Goal: Information Seeking & Learning: Learn about a topic

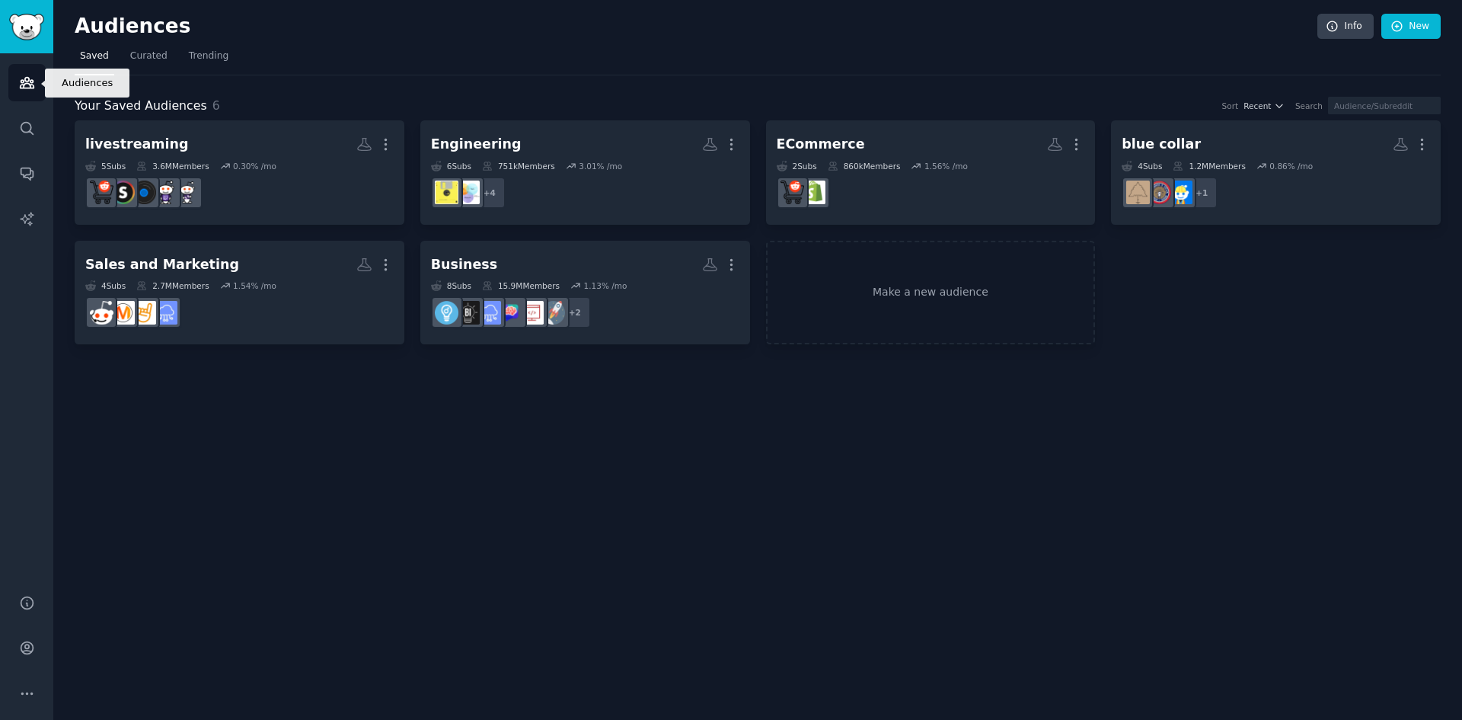
click at [8, 87] on link "Audiences" at bounding box center [26, 82] width 37 height 37
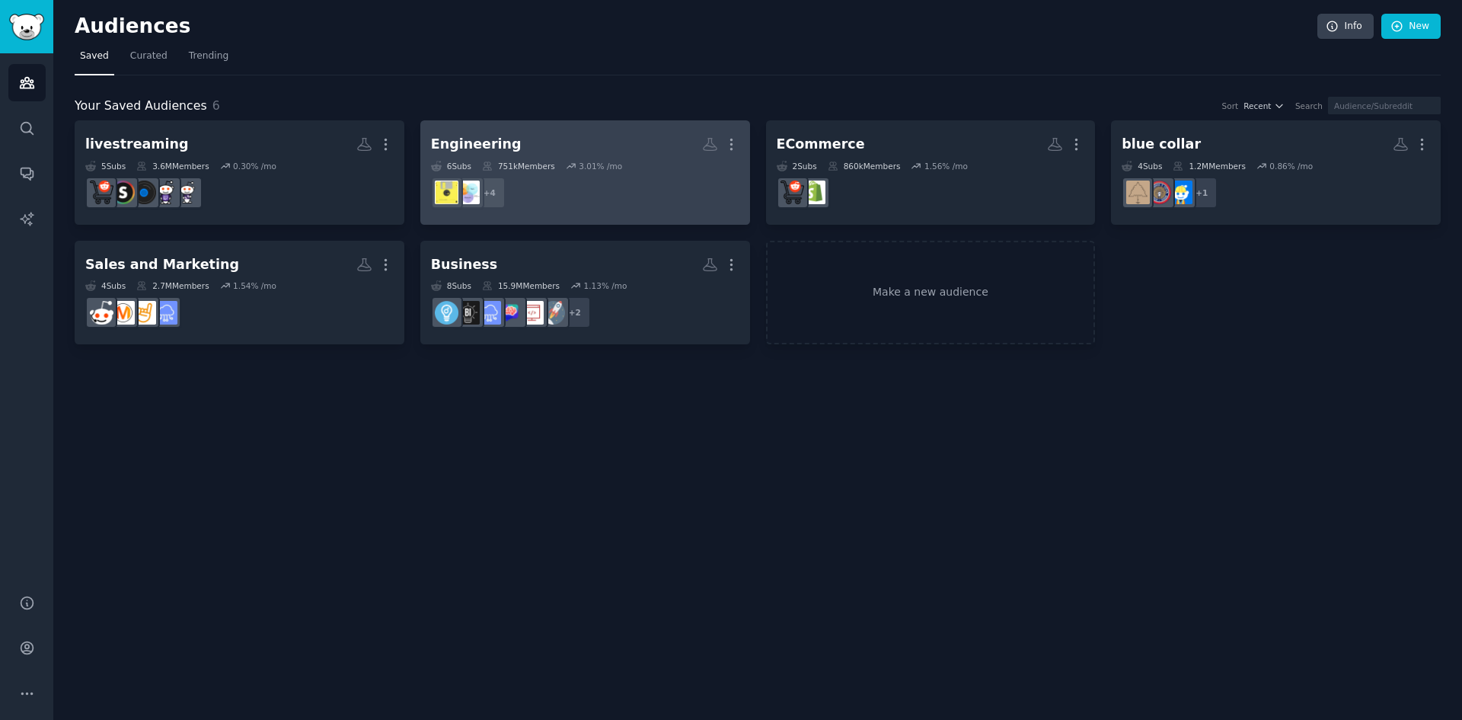
click at [637, 146] on h2 "Engineering More" at bounding box center [585, 144] width 308 height 27
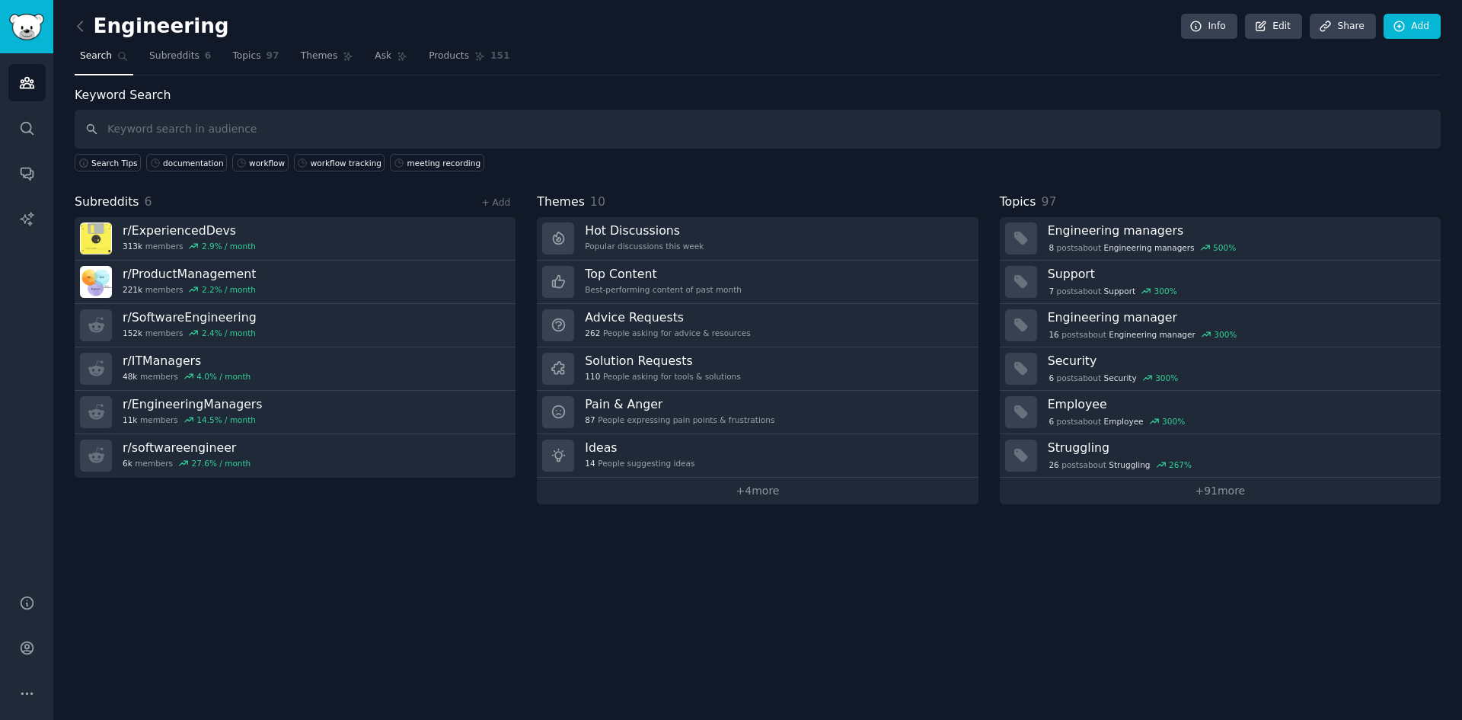
click at [187, 120] on input "text" at bounding box center [758, 129] width 1366 height 39
type input "Axios Assyst"
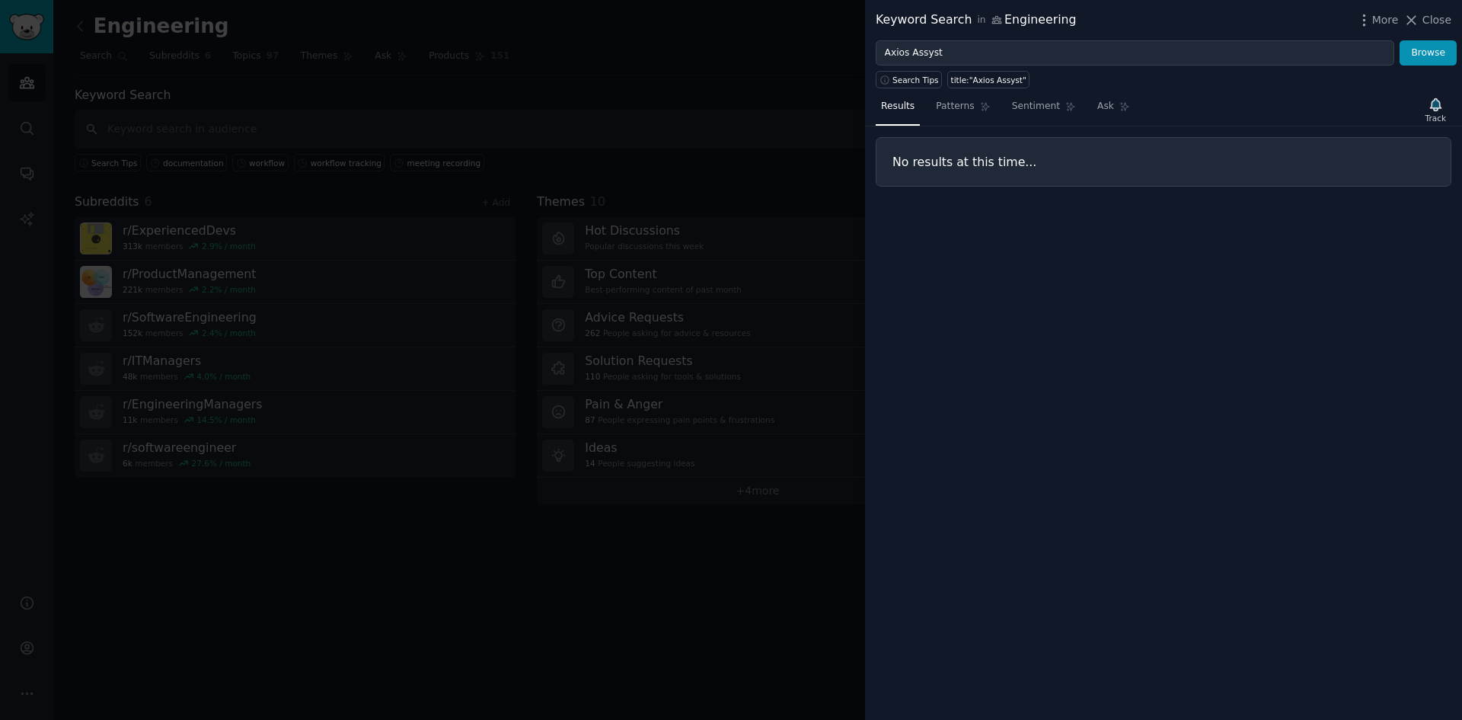
click at [676, 117] on div at bounding box center [731, 360] width 1462 height 720
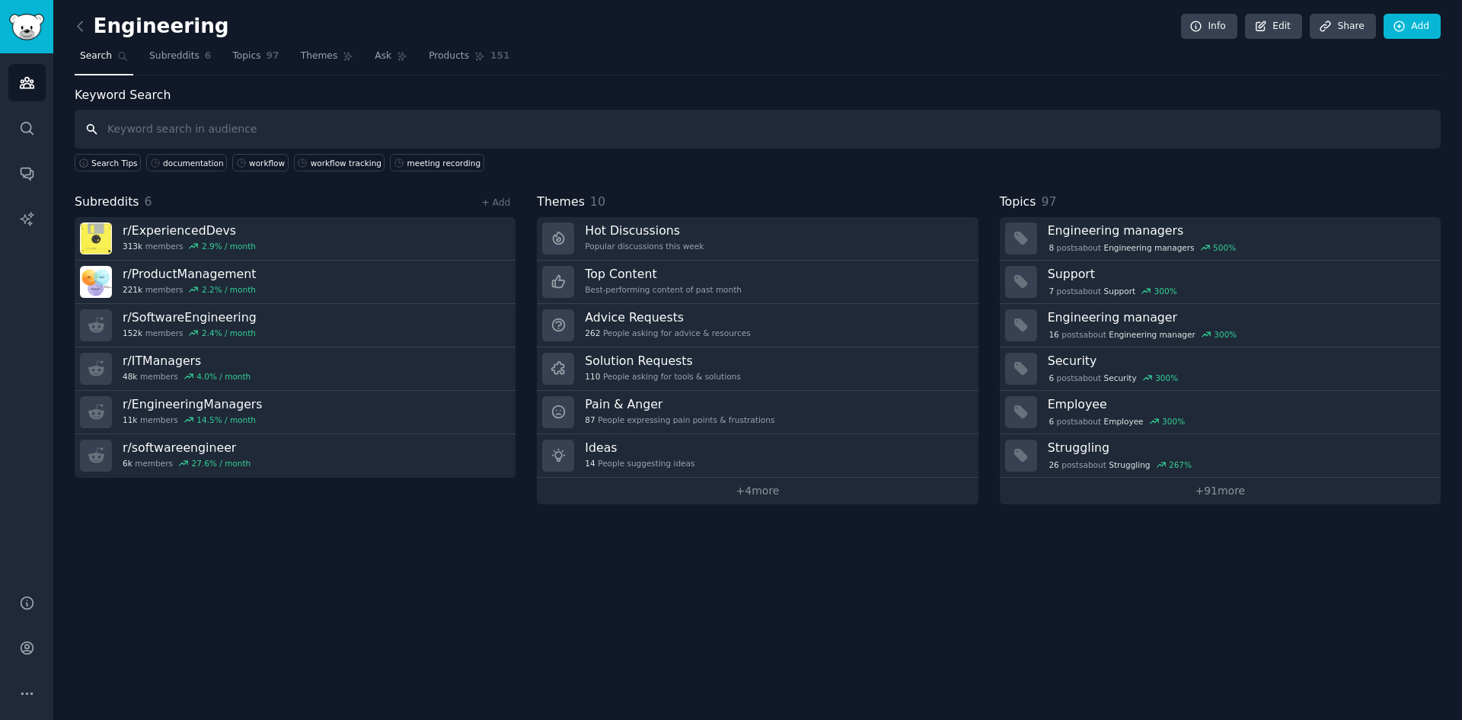
click at [271, 123] on input "text" at bounding box center [758, 129] width 1366 height 39
type input "Assystr"
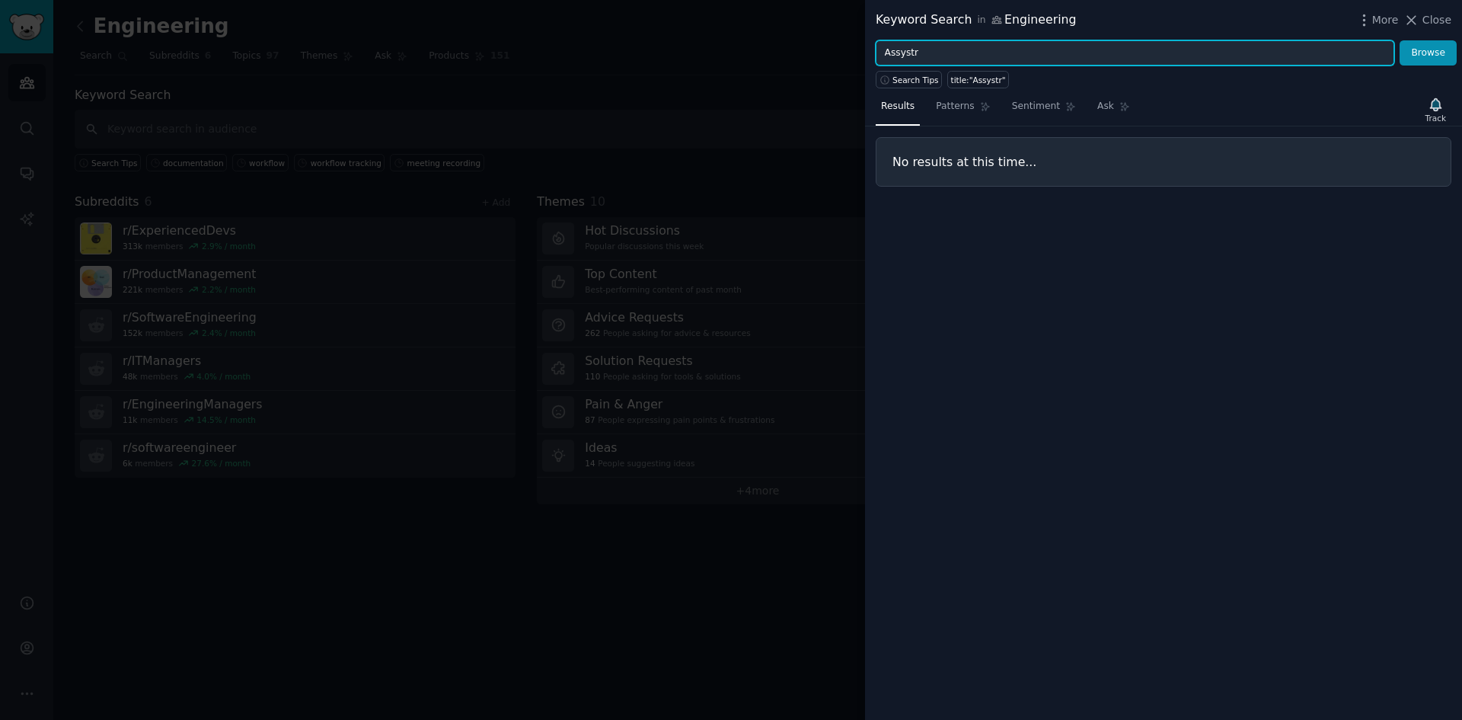
click at [943, 50] on input "Assystr" at bounding box center [1135, 53] width 519 height 26
type input "Assyst"
click at [1400, 40] on button "Browse" at bounding box center [1428, 53] width 57 height 26
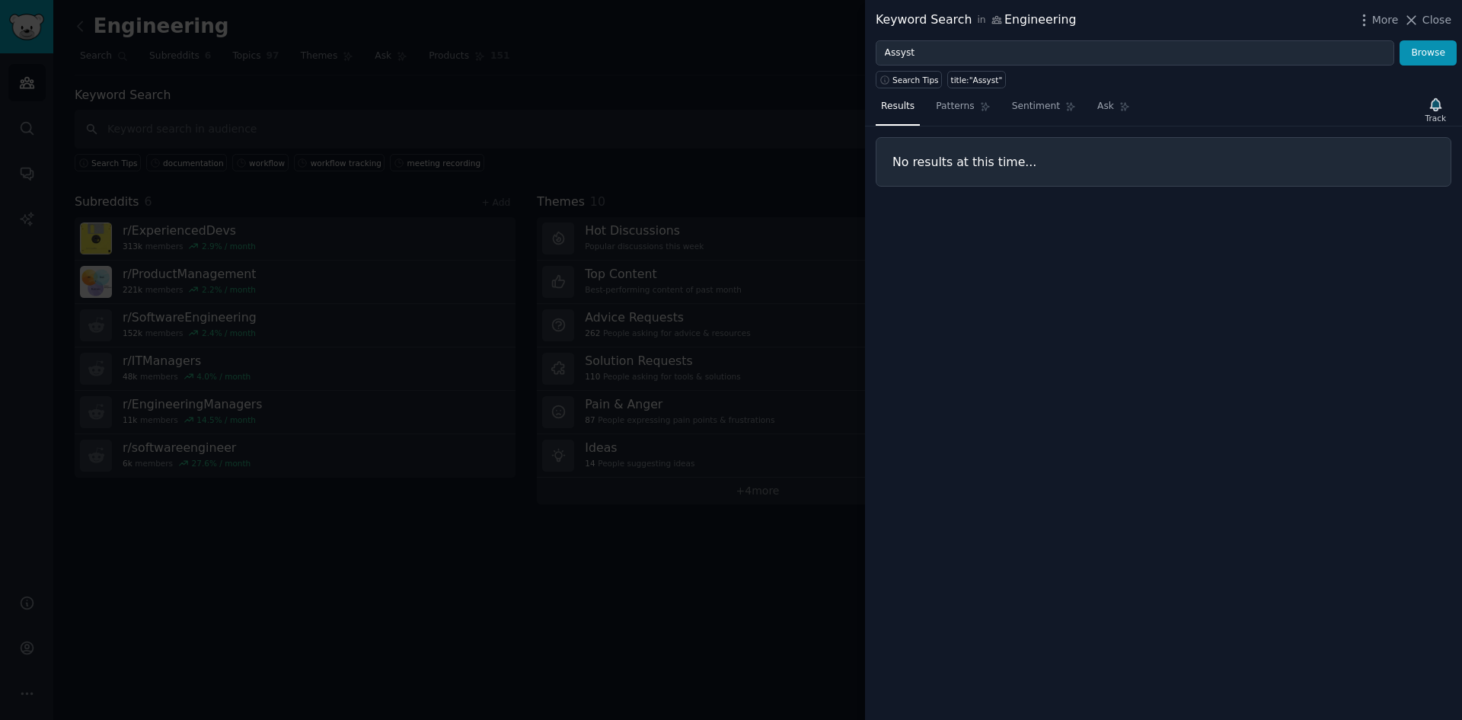
click at [608, 155] on div at bounding box center [731, 360] width 1462 height 720
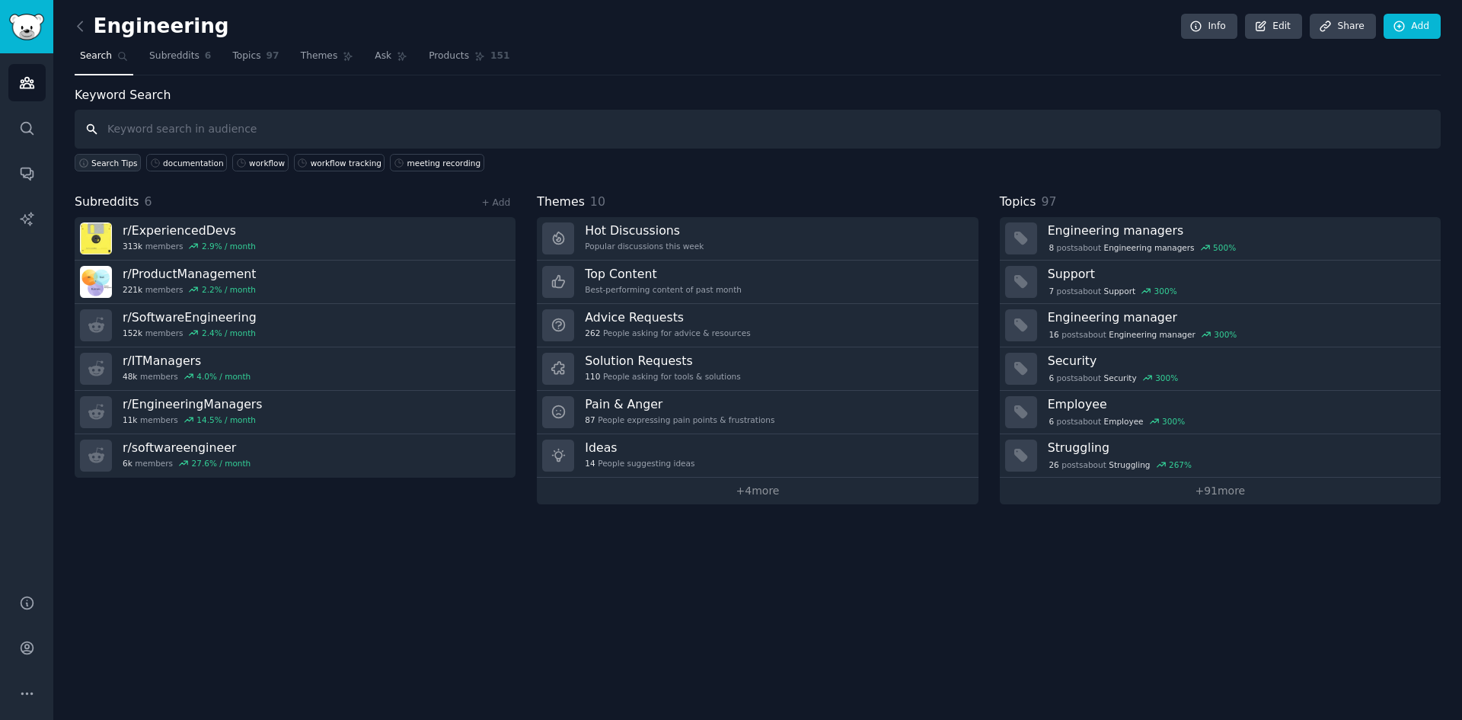
click at [110, 166] on span "Search Tips" at bounding box center [114, 163] width 46 height 11
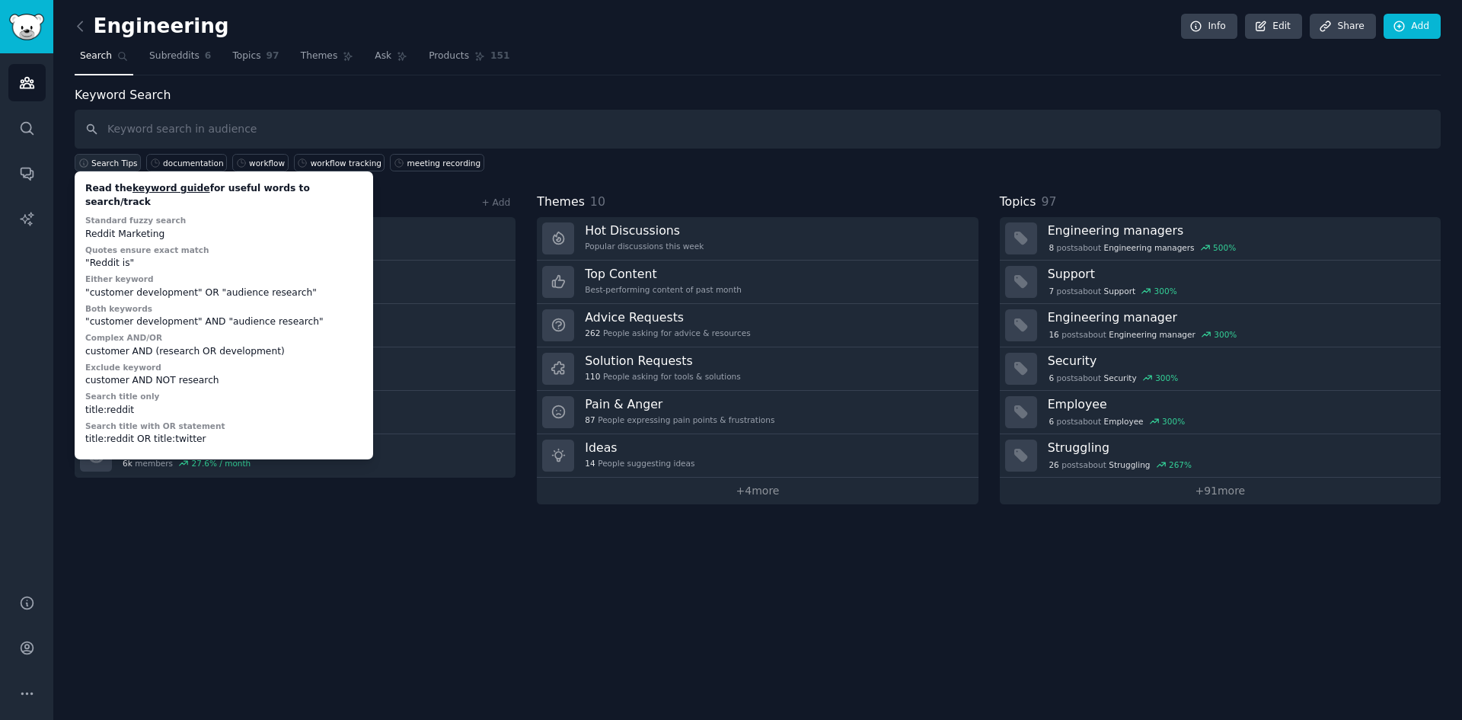
click at [110, 166] on span "Search Tips" at bounding box center [114, 163] width 46 height 11
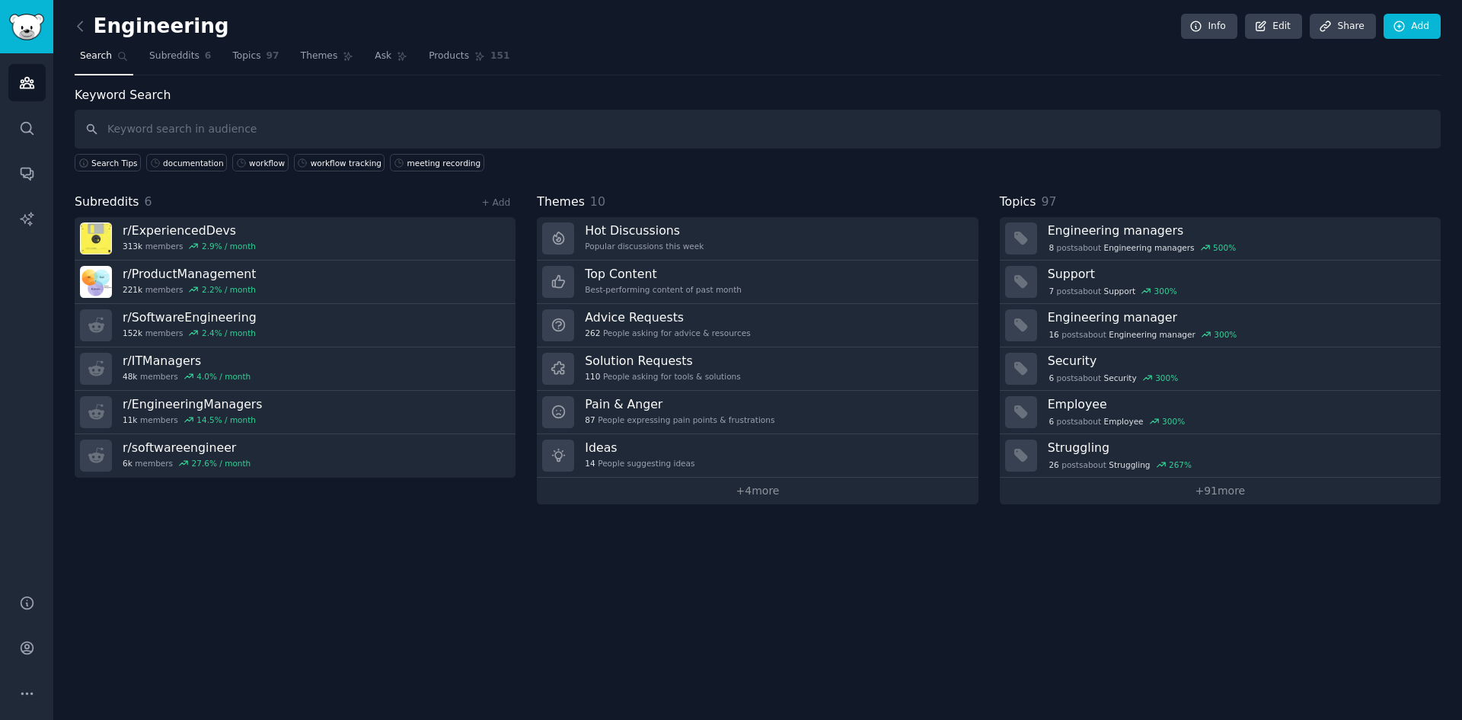
click at [136, 151] on div "Search Tips" at bounding box center [111, 160] width 72 height 23
click at [147, 129] on input "text" at bounding box center [758, 129] width 1366 height 39
type input "servicenow"
